Goal: Find specific page/section: Find specific page/section

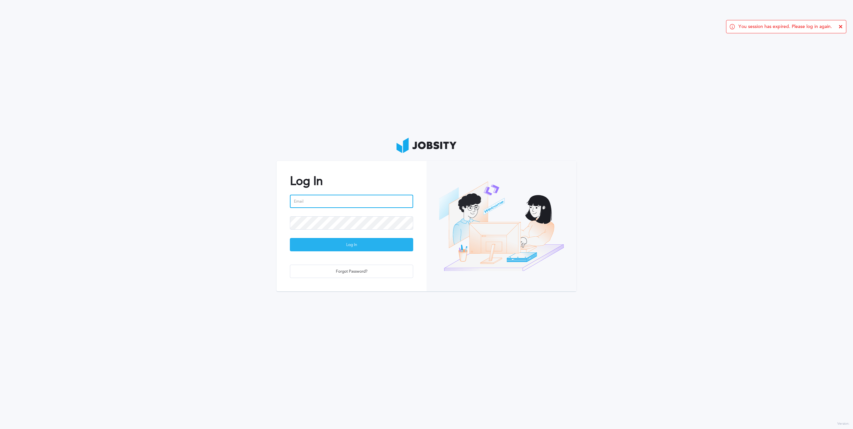
type input "[PERSON_NAME][EMAIL_ADDRESS][PERSON_NAME][DOMAIN_NAME]"
click at [345, 244] on div "Log In" at bounding box center [351, 244] width 123 height 13
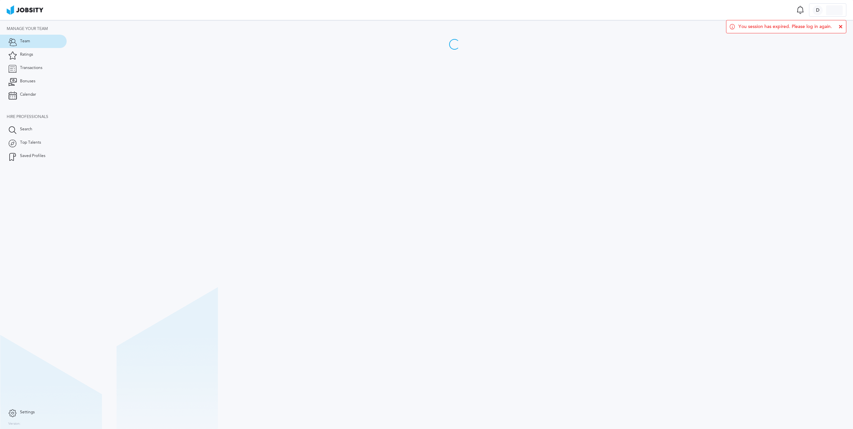
click at [840, 26] on icon at bounding box center [841, 27] width 4 height 4
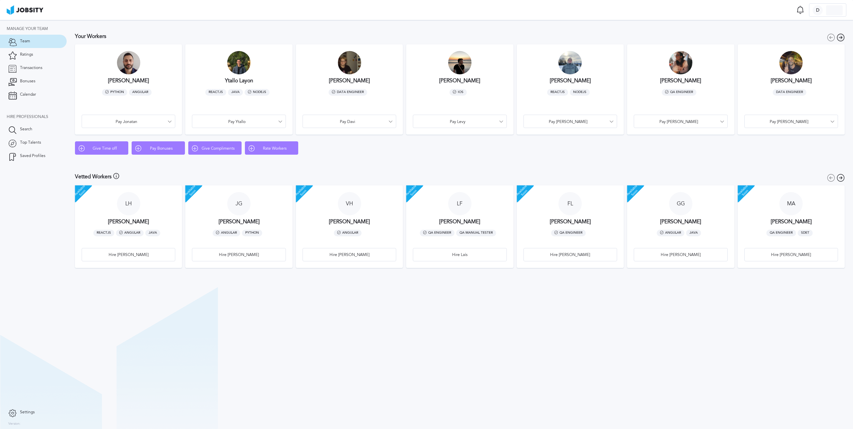
click at [841, 38] on icon at bounding box center [841, 37] width 8 height 8
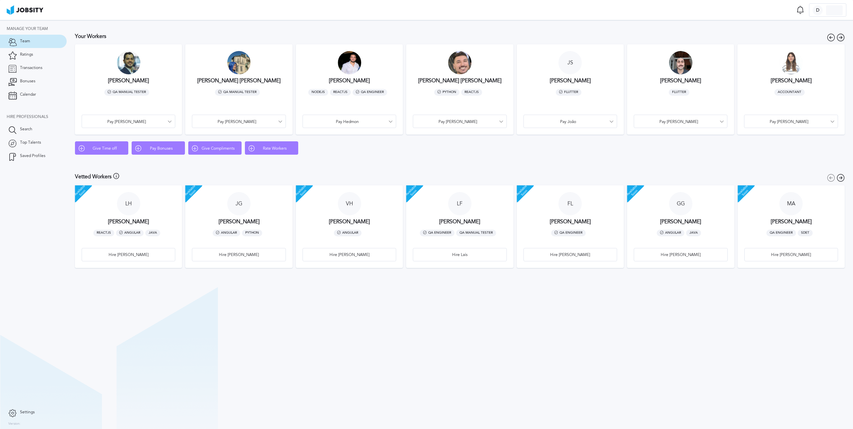
click at [841, 38] on icon at bounding box center [841, 37] width 8 height 8
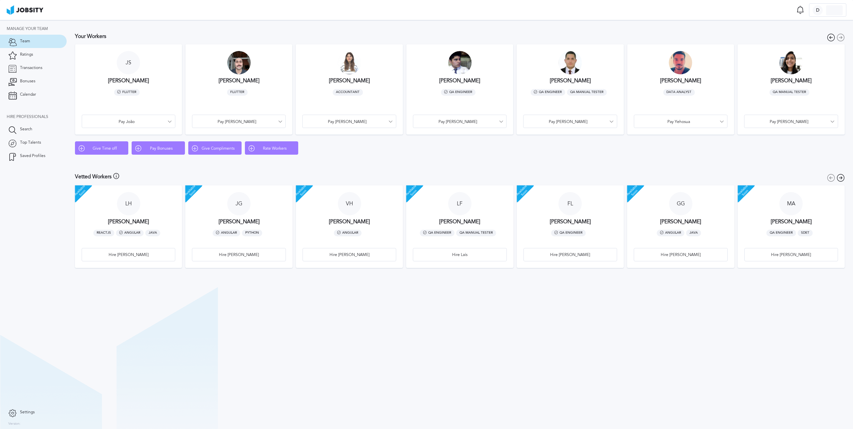
click at [348, 63] on div at bounding box center [349, 62] width 23 height 23
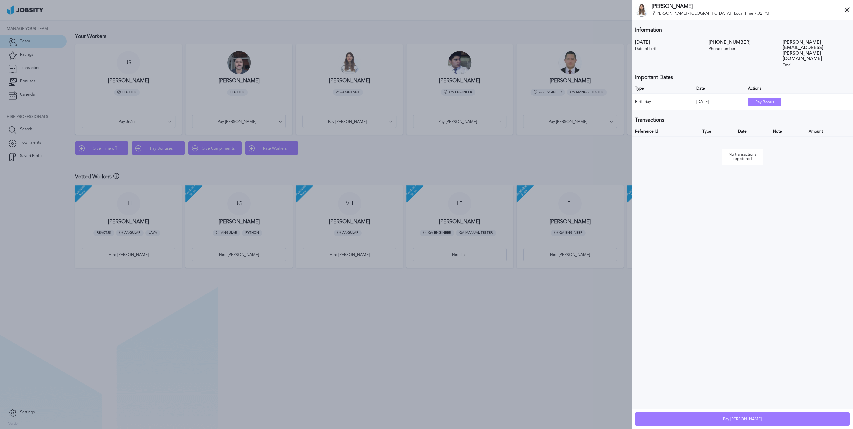
click at [849, 10] on icon at bounding box center [847, 9] width 5 height 5
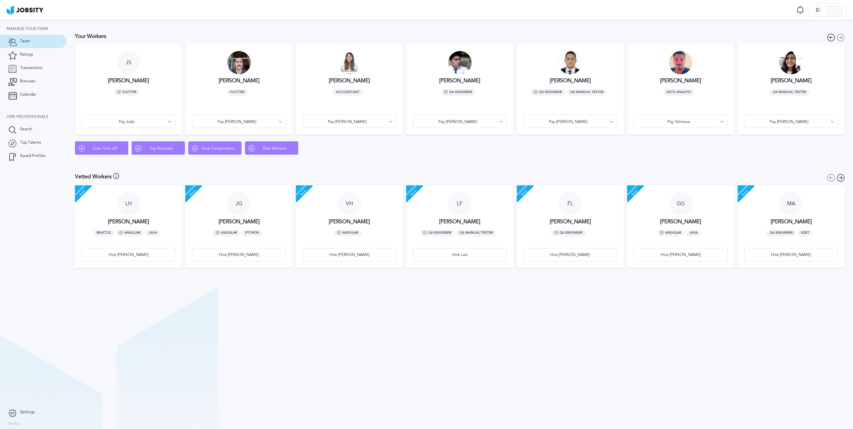
click at [848, 9] on section "Team Notifications [PERSON_NAME] all as seen No notifications to show ... D [PE…" at bounding box center [426, 10] width 853 height 20
click at [460, 62] on div at bounding box center [459, 62] width 23 height 23
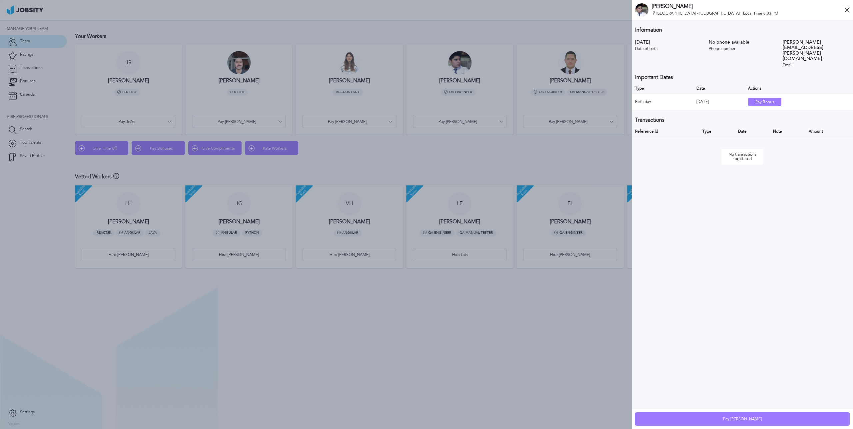
click at [847, 11] on icon at bounding box center [847, 9] width 5 height 5
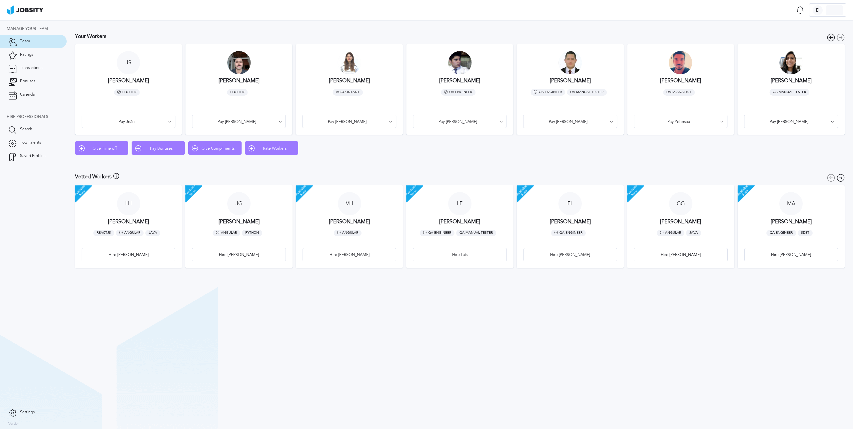
click at [831, 37] on icon at bounding box center [831, 37] width 8 height 8
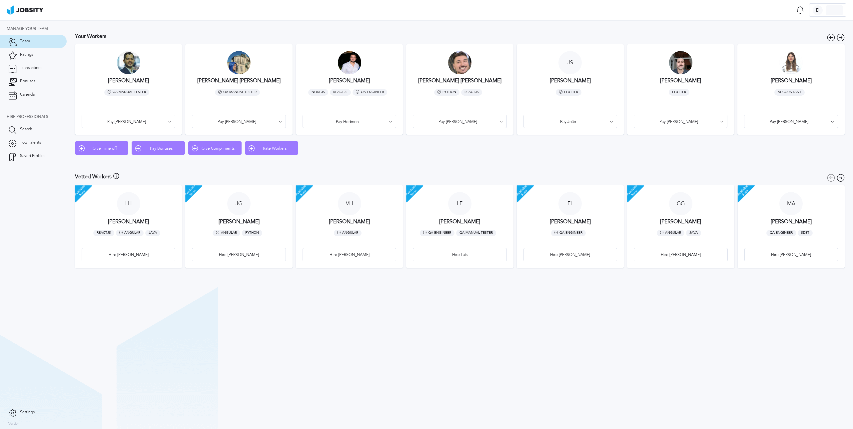
click at [239, 66] on div at bounding box center [238, 62] width 23 height 23
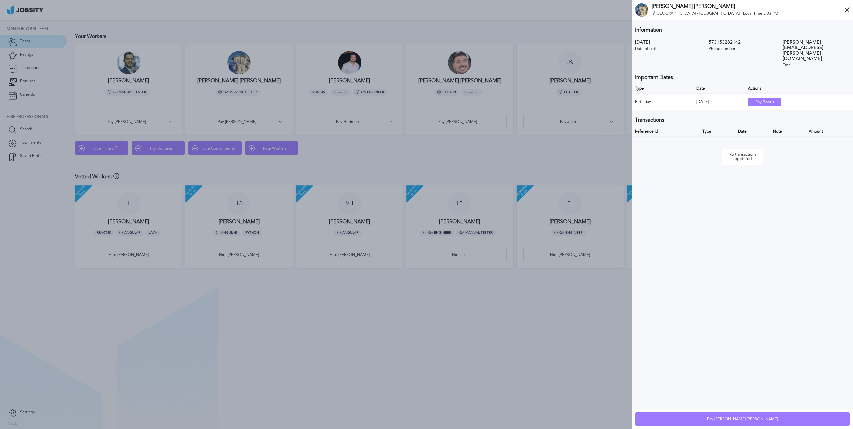
drag, startPoint x: 720, startPoint y: 4, endPoint x: 652, endPoint y: 6, distance: 68.0
click at [652, 6] on h3 "[PERSON_NAME] [PERSON_NAME]" at bounding box center [748, 6] width 193 height 6
